Goal: Information Seeking & Learning: Learn about a topic

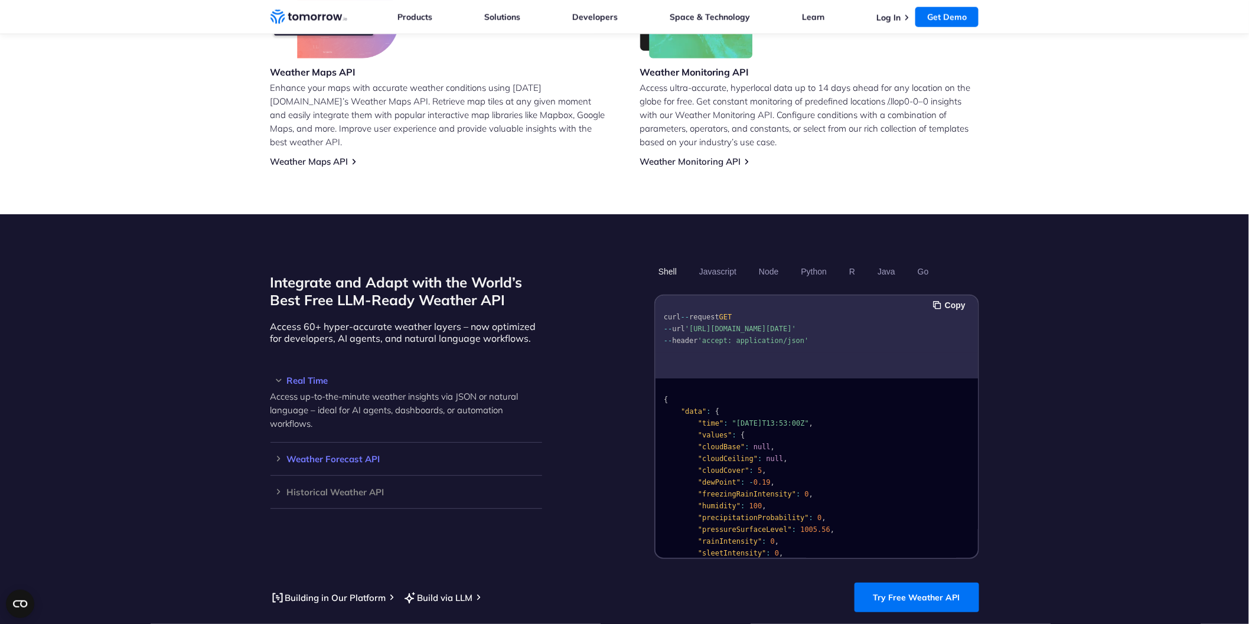
scroll to position [911, 0]
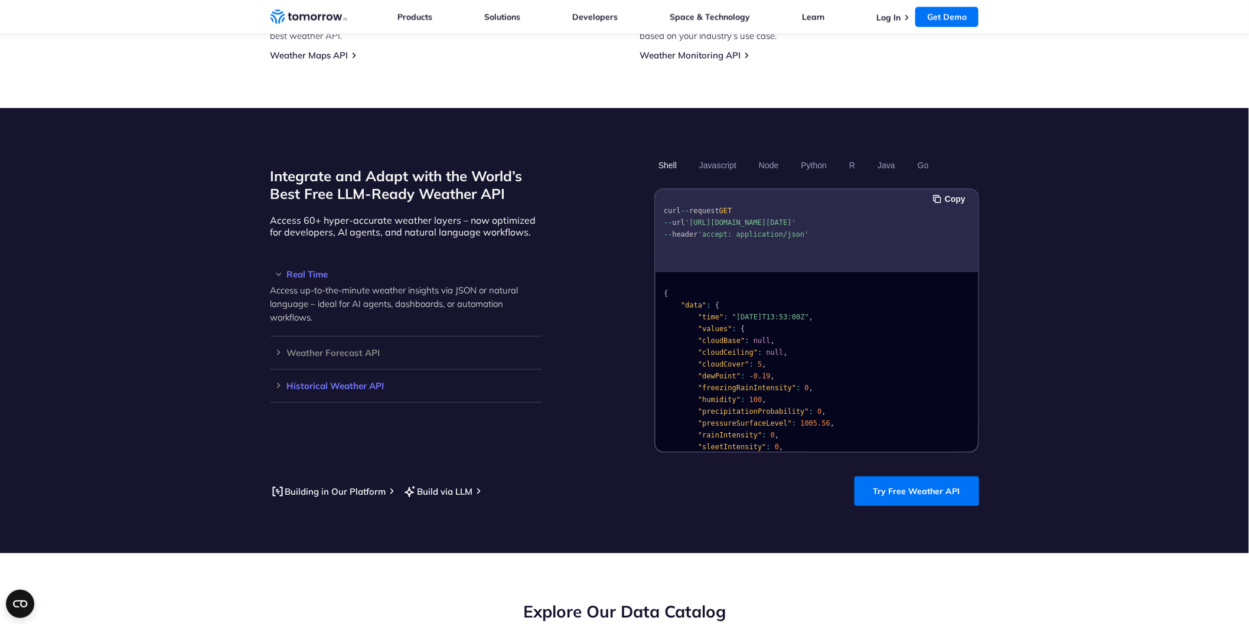
click at [398, 379] on div "Historical Weather API Optimize your operations with access to hourly and daily…" at bounding box center [407, 386] width 272 height 33
click at [331, 382] on h3 "Historical Weather API" at bounding box center [407, 386] width 272 height 9
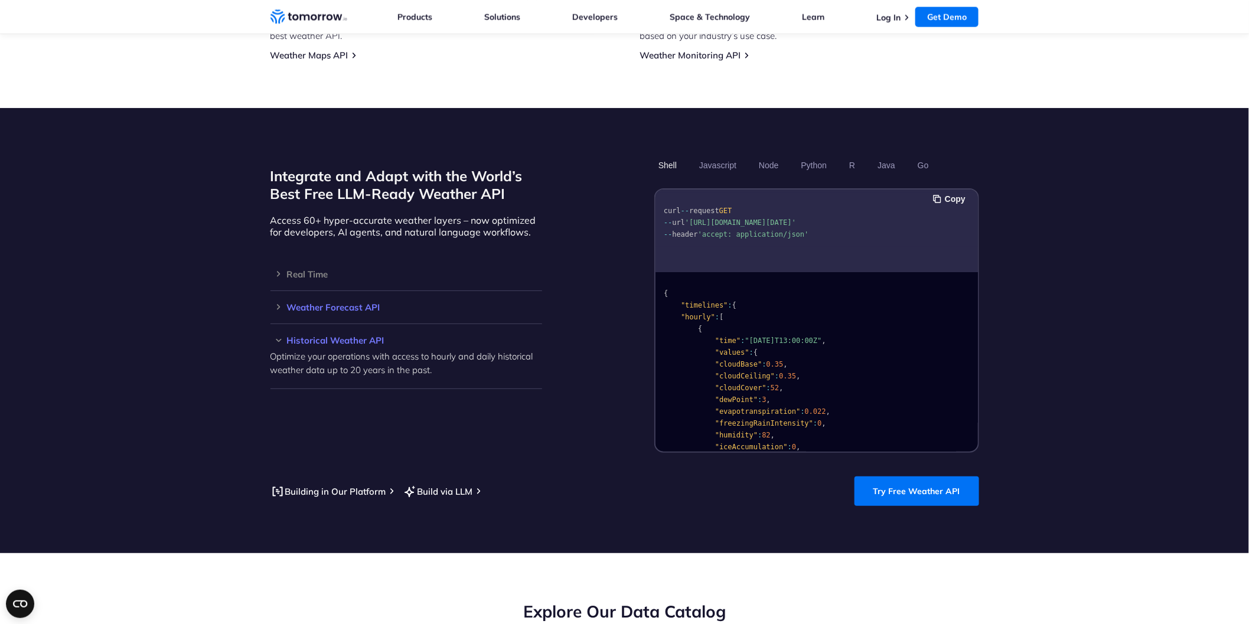
click at [328, 303] on h3 "Weather Forecast API" at bounding box center [407, 307] width 272 height 9
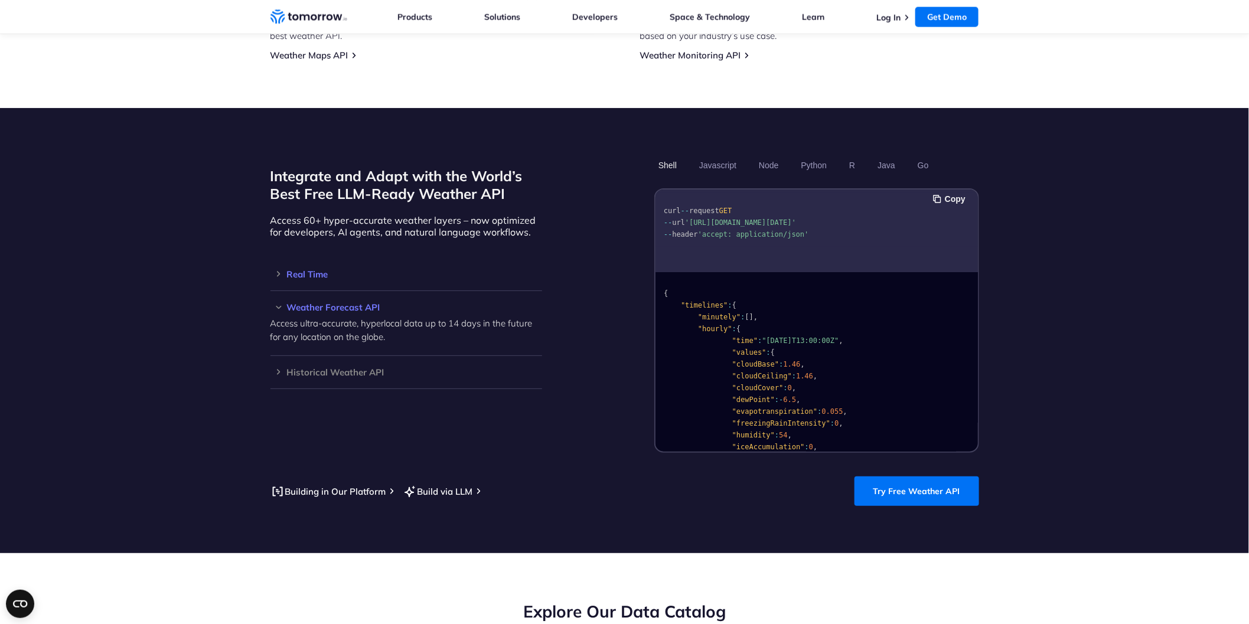
click at [529, 270] on h3 "Real Time" at bounding box center [407, 274] width 272 height 9
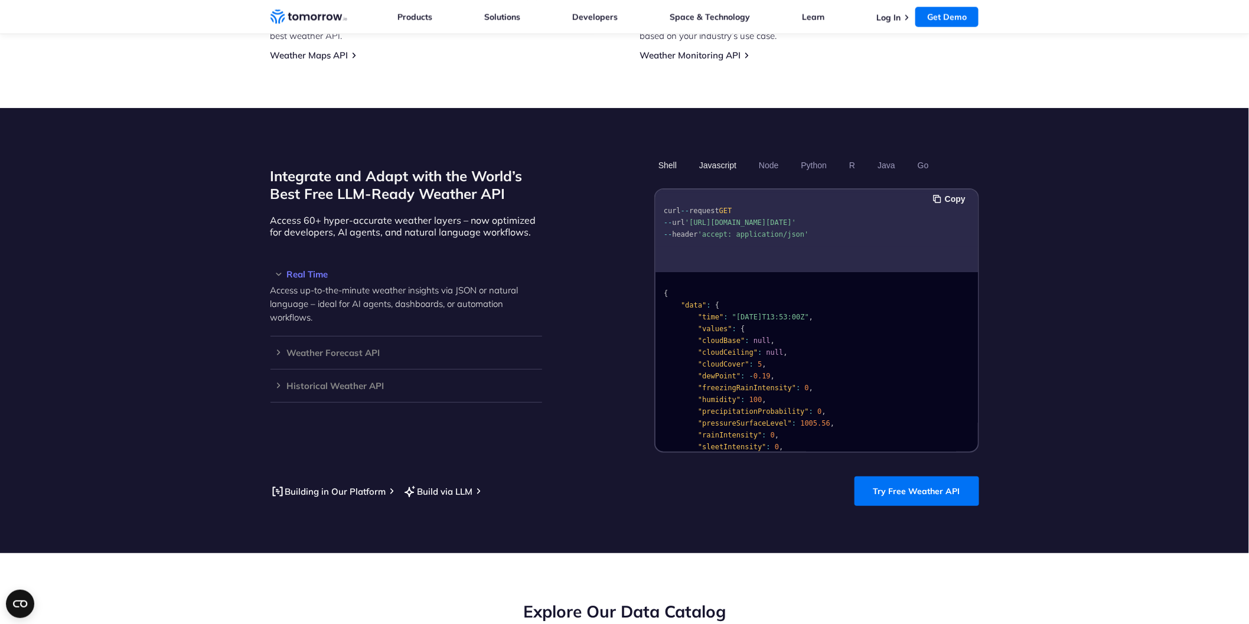
click at [728, 155] on button "Javascript" at bounding box center [717, 165] width 45 height 20
click at [772, 155] on button "Node" at bounding box center [769, 165] width 28 height 20
click at [821, 155] on button "Python" at bounding box center [814, 165] width 34 height 20
click at [860, 155] on ul "Shell Javascript Node Python R Java Go" at bounding box center [817, 165] width 325 height 20
click at [902, 155] on ul "Shell Javascript Node Python R Java Go" at bounding box center [817, 165] width 325 height 20
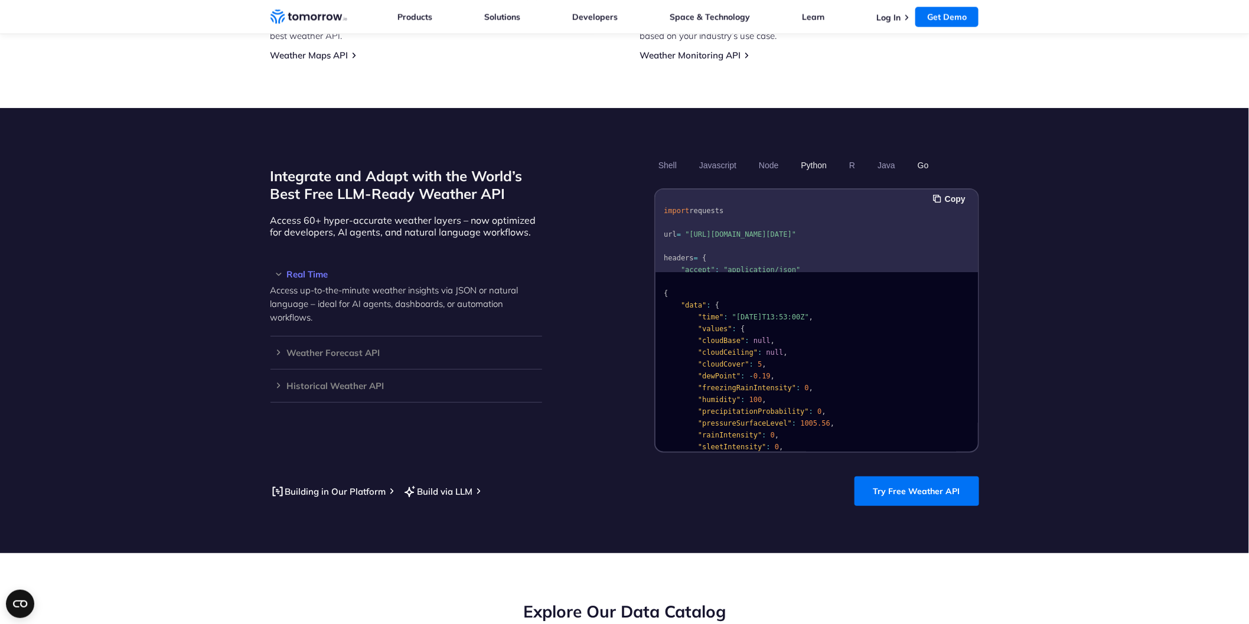
click at [923, 155] on button "Go" at bounding box center [922, 165] width 19 height 20
click at [851, 155] on button "R" at bounding box center [852, 165] width 14 height 20
click at [903, 480] on link "Try Free Weather API" at bounding box center [917, 492] width 125 height 30
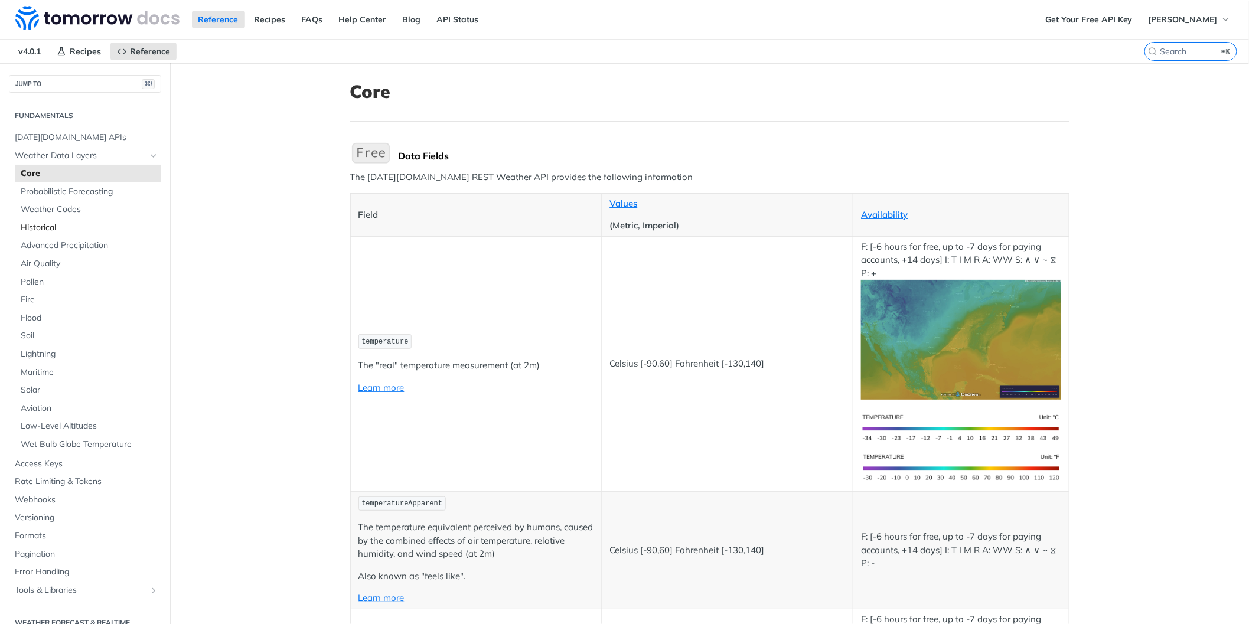
click at [51, 226] on span "Historical" at bounding box center [90, 228] width 138 height 12
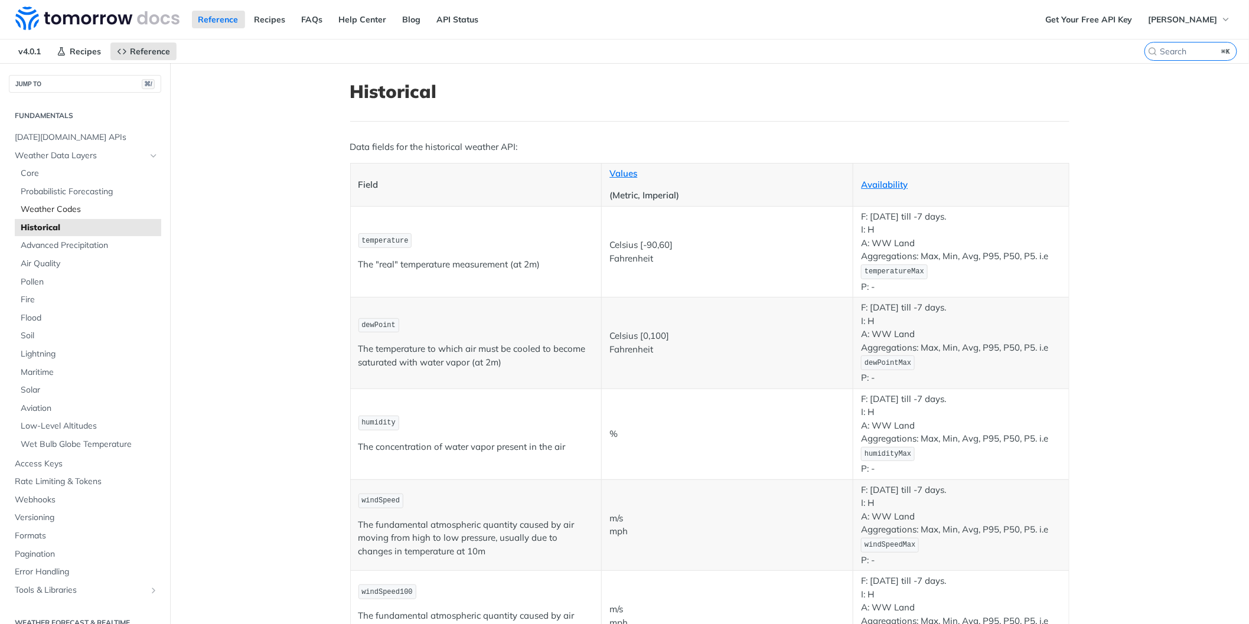
click at [69, 209] on span "Weather Codes" at bounding box center [90, 210] width 138 height 12
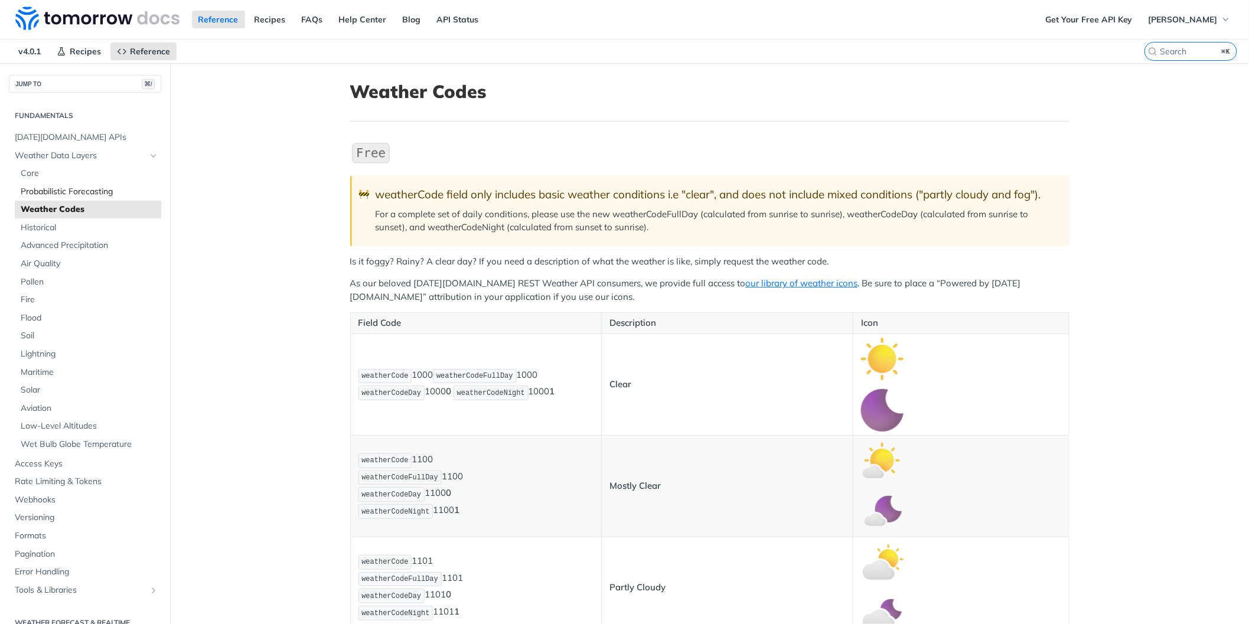
click at [75, 191] on span "Probabilistic Forecasting" at bounding box center [90, 192] width 138 height 12
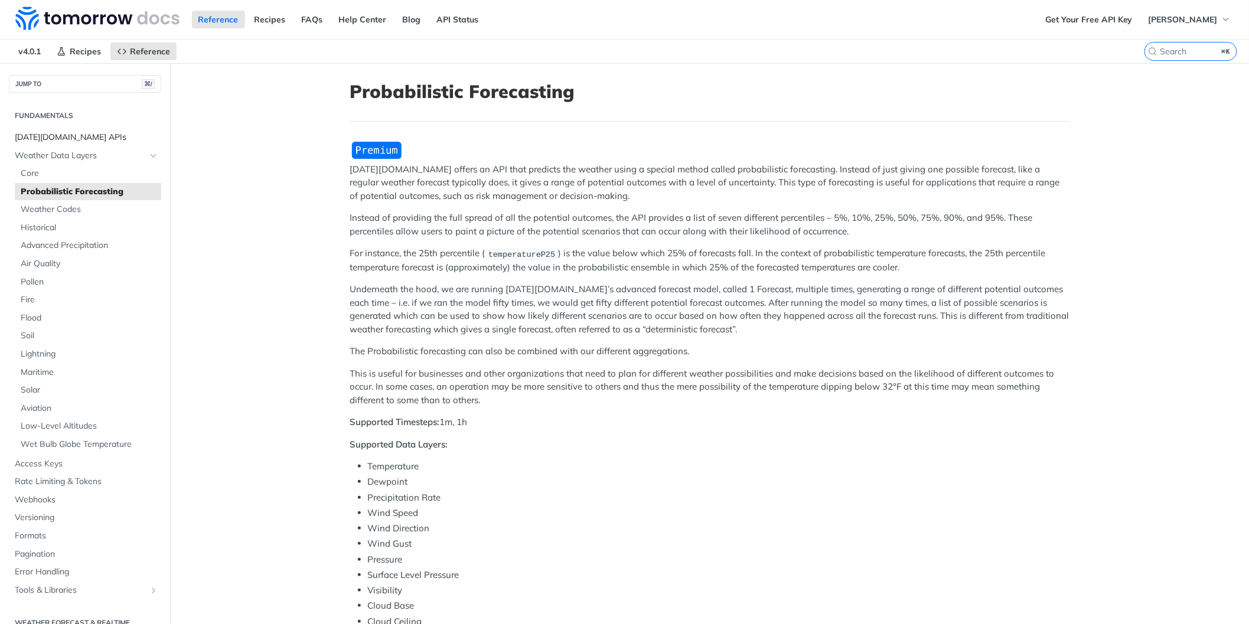
click at [64, 138] on span "[DATE][DOMAIN_NAME] APIs" at bounding box center [87, 138] width 144 height 12
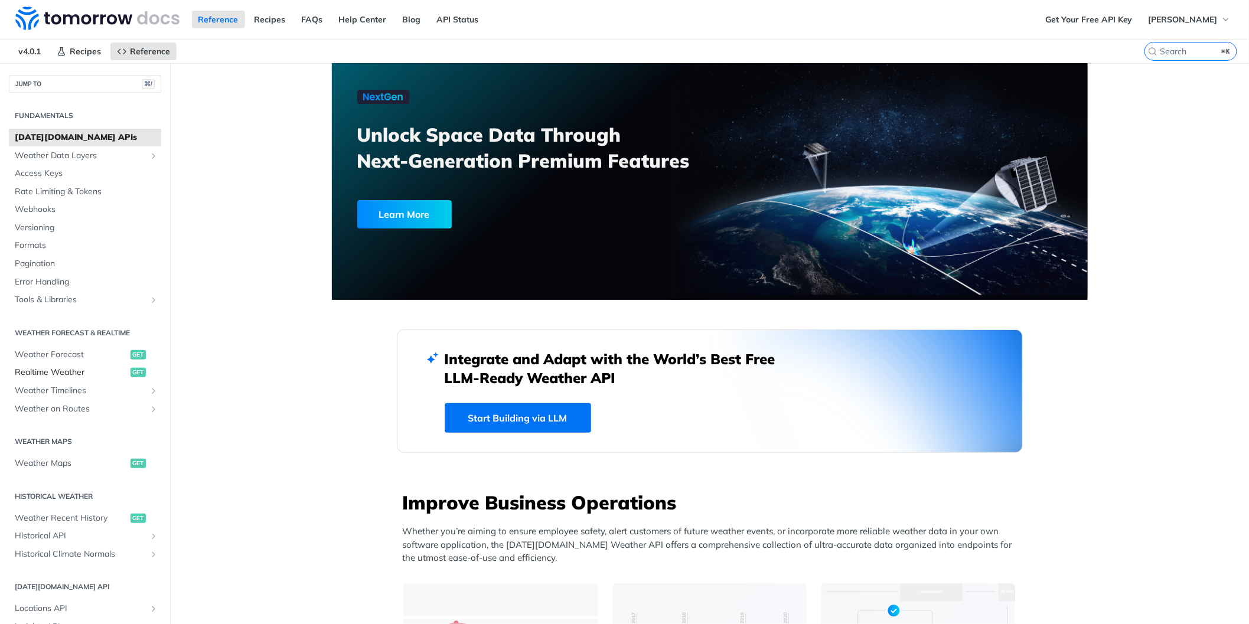
click at [65, 370] on span "Realtime Weather" at bounding box center [71, 373] width 113 height 12
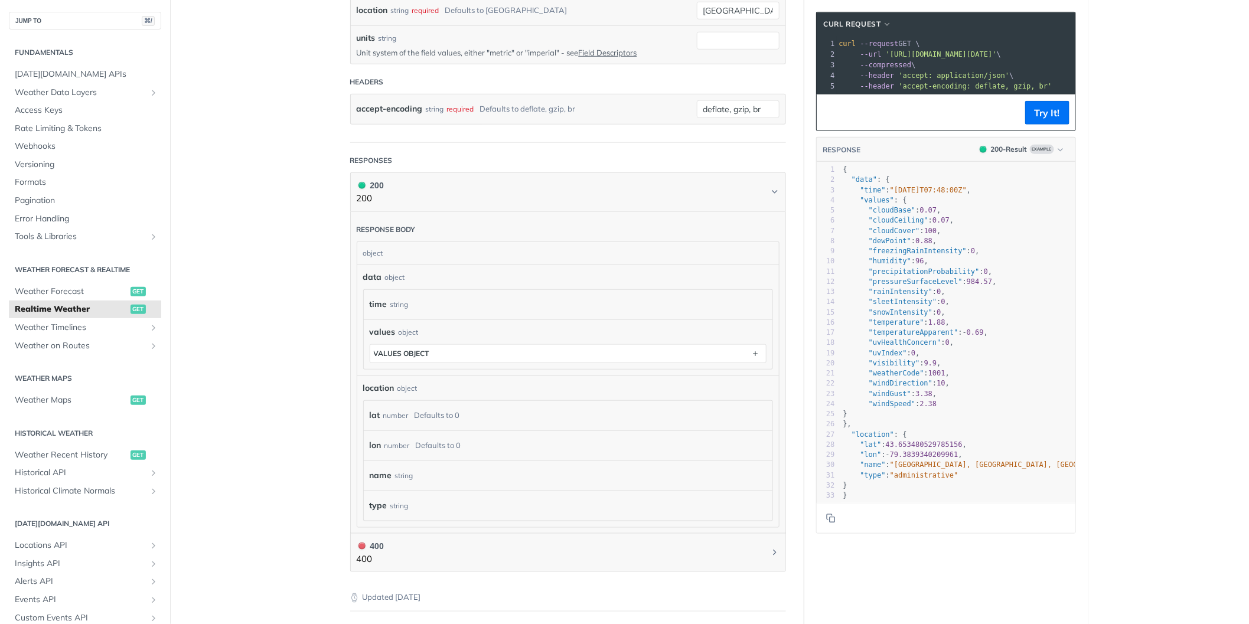
scroll to position [394, 0]
click at [226, 243] on main "JUMP TO ⌘/ Fundamentals Tomorrow.io APIs Weather Data Layers Core Probabilistic…" at bounding box center [624, 204] width 1249 height 1070
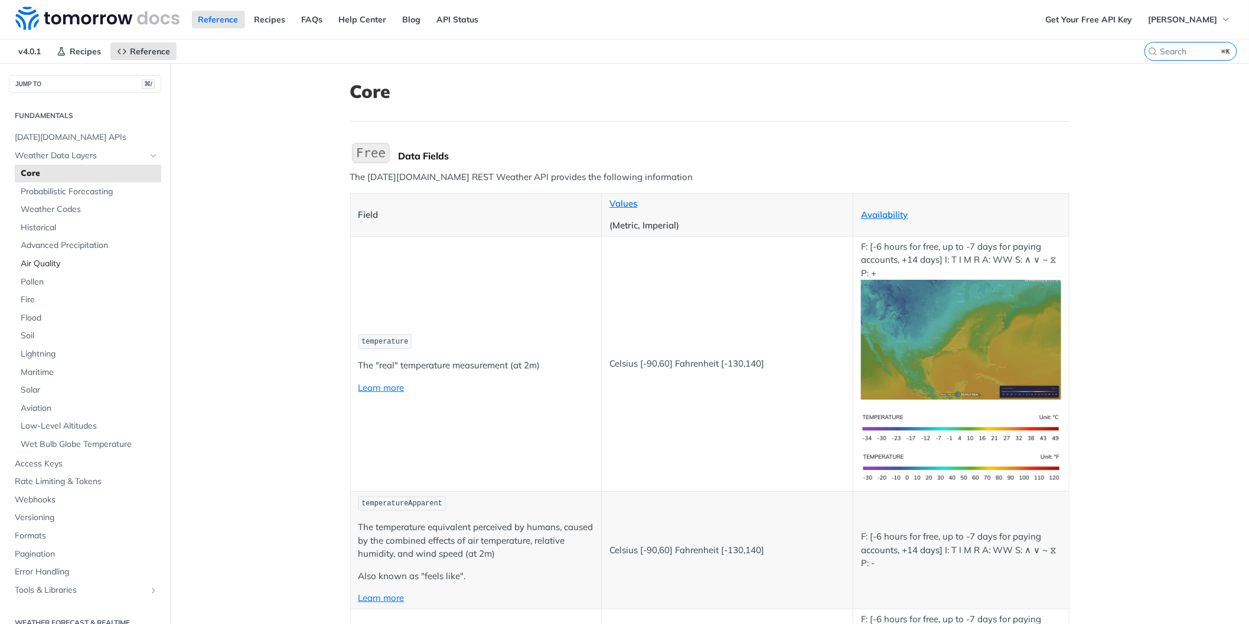
click at [44, 265] on span "Air Quality" at bounding box center [90, 264] width 138 height 12
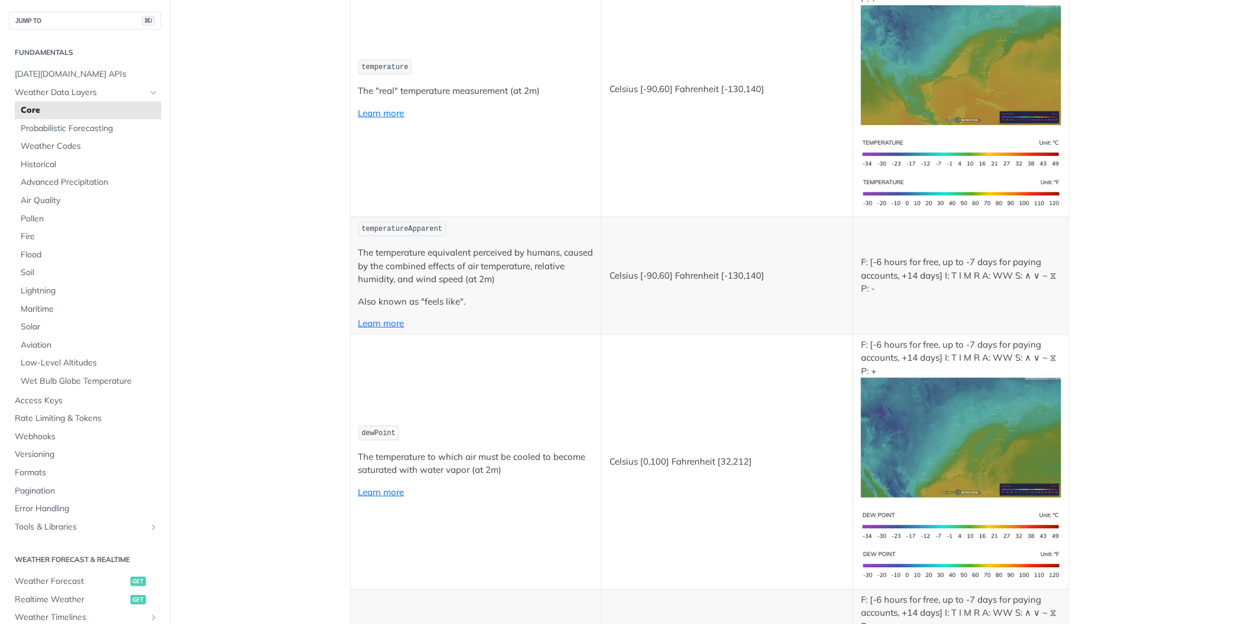
scroll to position [256, 0]
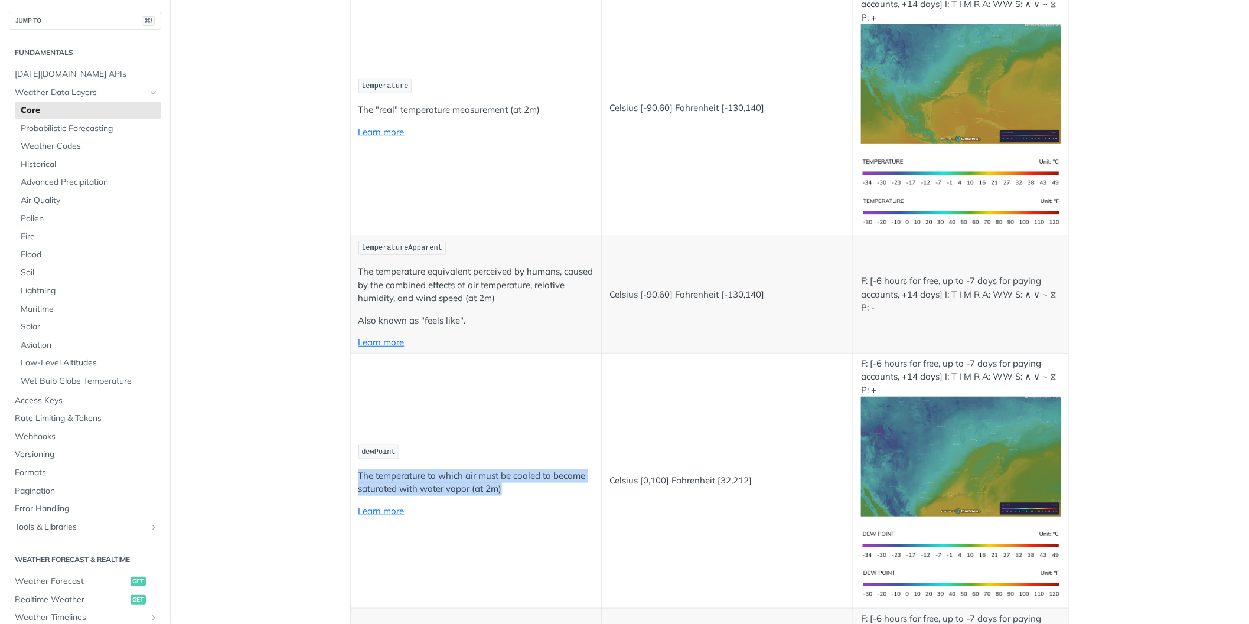
drag, startPoint x: 357, startPoint y: 475, endPoint x: 503, endPoint y: 490, distance: 147.2
click at [503, 490] on td "dewPoint The temperature to which air must be cooled to become saturated with w…" at bounding box center [476, 480] width 252 height 255
click at [524, 529] on td "dewPoint The temperature to which air must be cooled to become saturated with w…" at bounding box center [476, 480] width 252 height 255
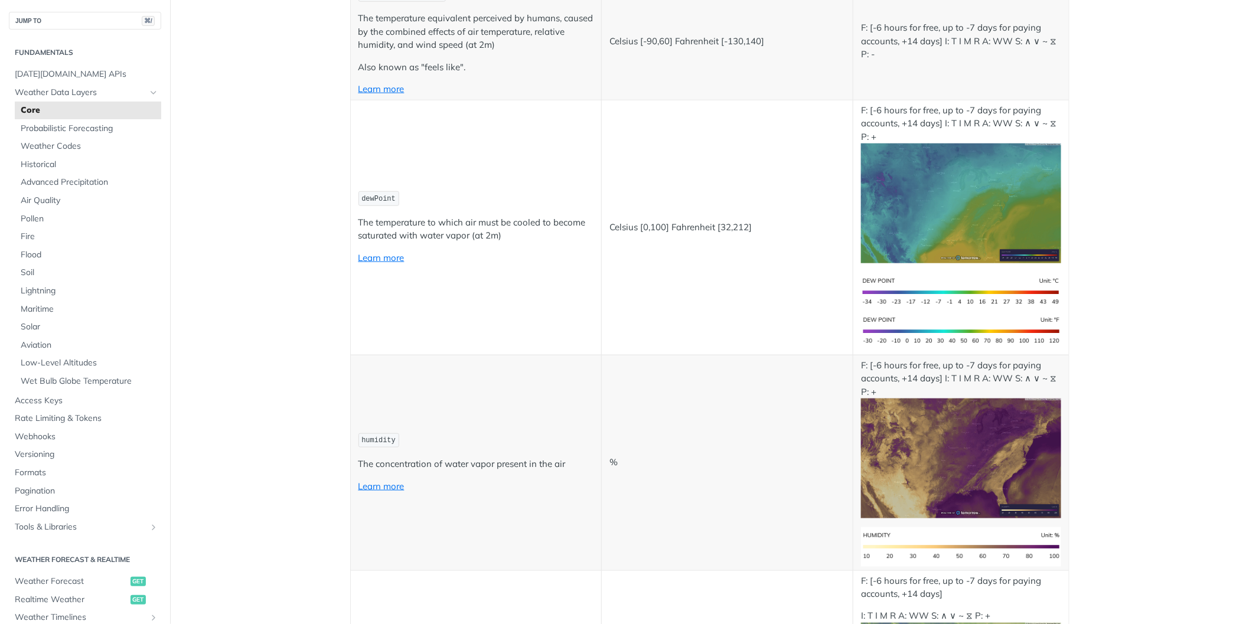
scroll to position [593, 0]
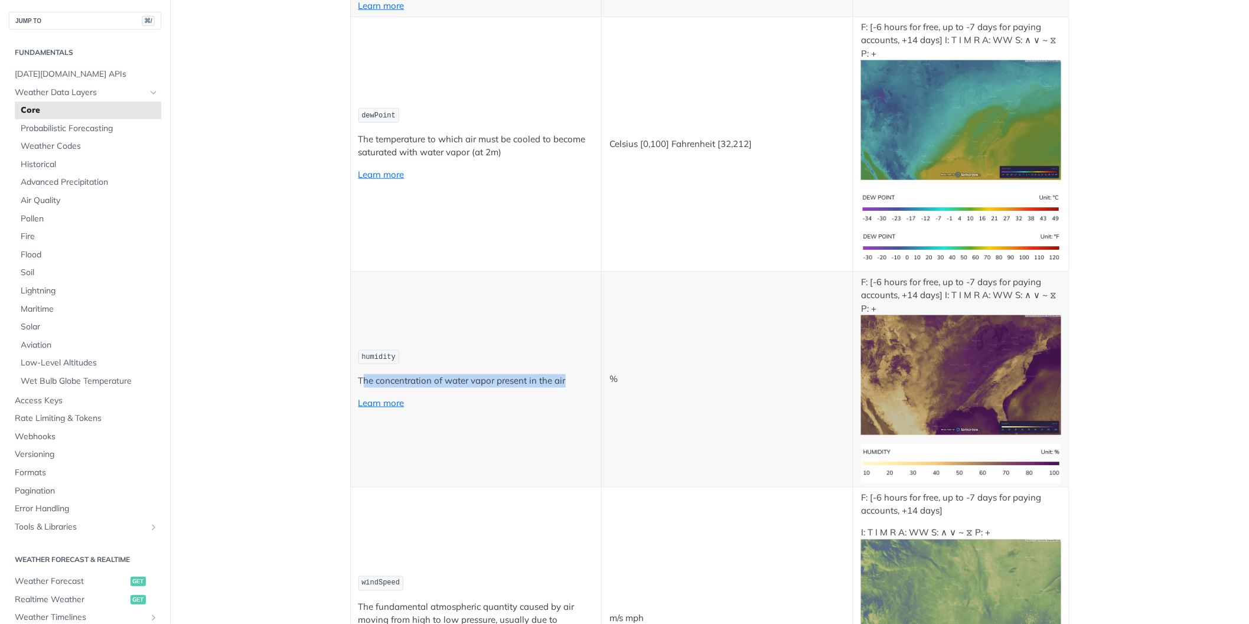
drag, startPoint x: 363, startPoint y: 380, endPoint x: 573, endPoint y: 377, distance: 210.3
click at [573, 377] on p "The concentration of water vapor present in the air" at bounding box center [477, 382] width 236 height 14
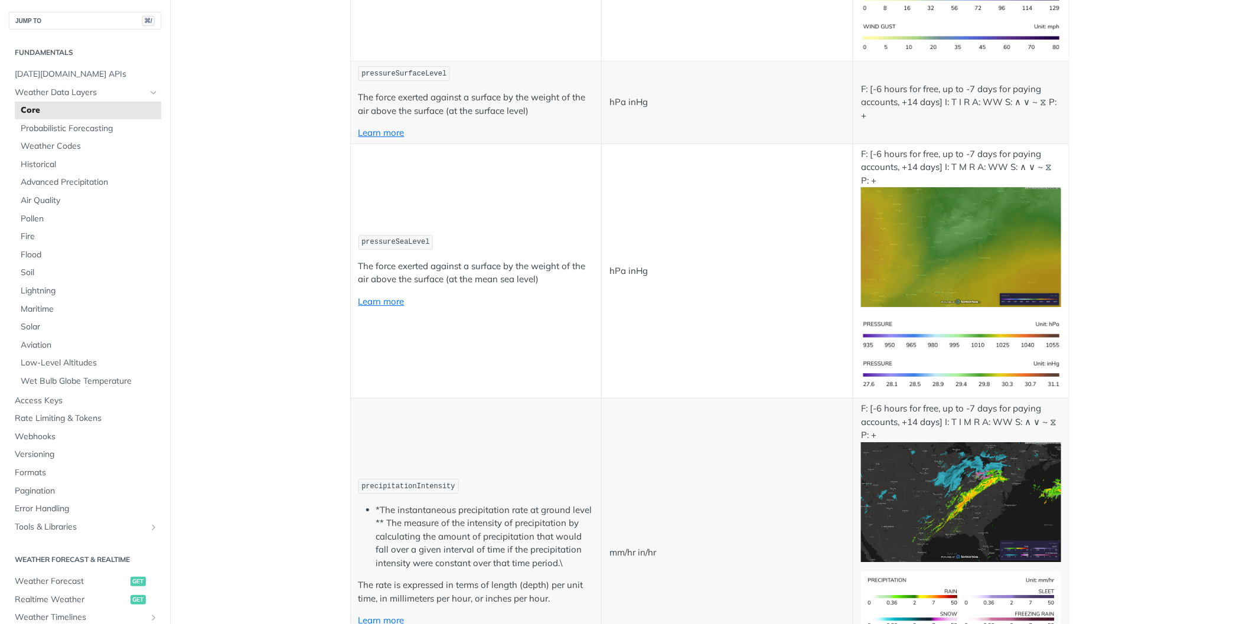
scroll to position [1744, 0]
